Goal: Task Accomplishment & Management: Complete application form

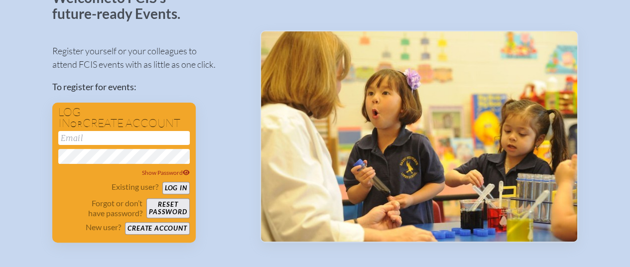
scroll to position [79, 0]
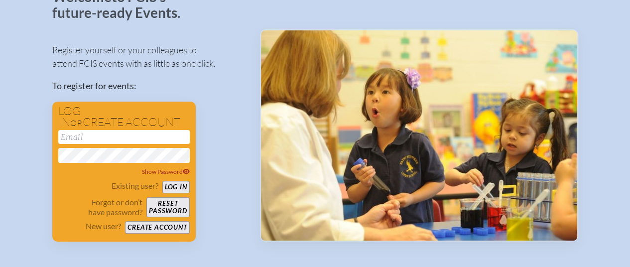
click at [147, 228] on button "Create account" at bounding box center [157, 227] width 64 height 12
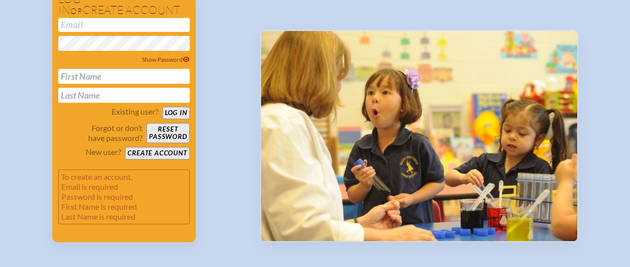
click at [172, 26] on input "email" at bounding box center [124, 25] width 132 height 14
type input "[PERSON_NAME][EMAIL_ADDRESS][PERSON_NAME][DOMAIN_NAME]"
click at [143, 76] on input "text" at bounding box center [124, 76] width 132 height 15
type input "[PERSON_NAME]"
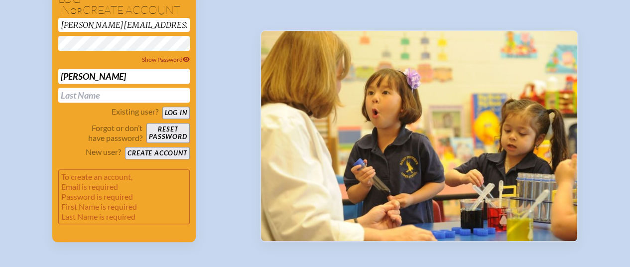
type input "[PERSON_NAME]"
click at [183, 112] on button "Log in" at bounding box center [175, 113] width 27 height 12
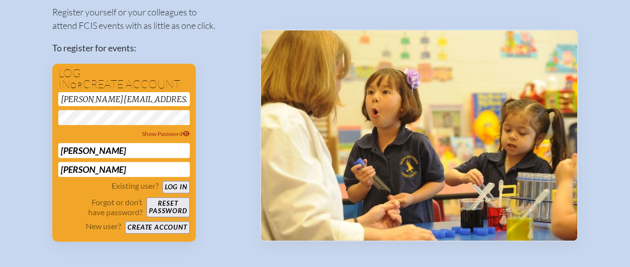
scroll to position [161, 0]
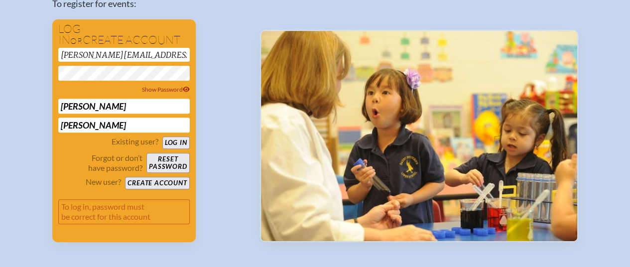
click at [172, 143] on button "Log in" at bounding box center [175, 143] width 27 height 12
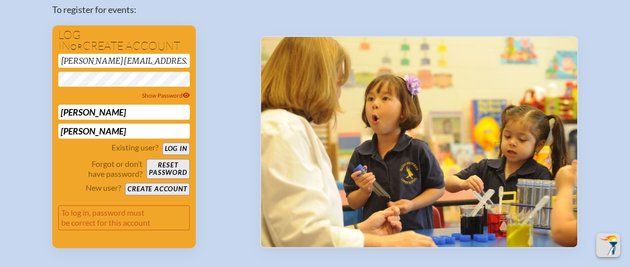
scroll to position [208, 7]
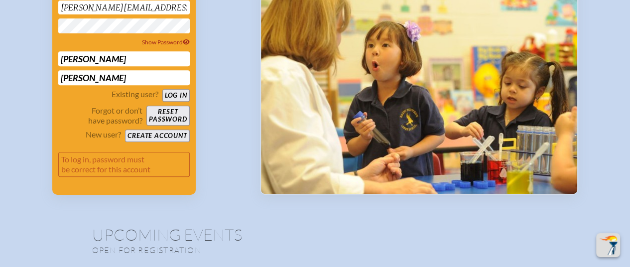
click at [138, 133] on button "Create account" at bounding box center [157, 136] width 64 height 12
click at [145, 135] on button "Create account" at bounding box center [157, 136] width 64 height 12
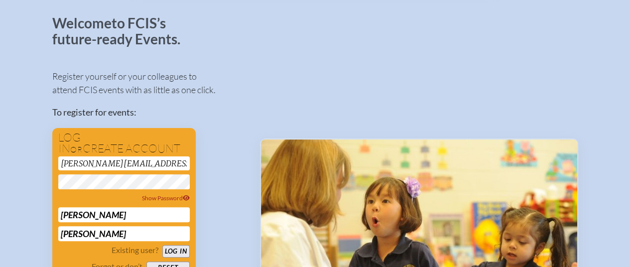
scroll to position [0, 7]
